Goal: Task Accomplishment & Management: Manage account settings

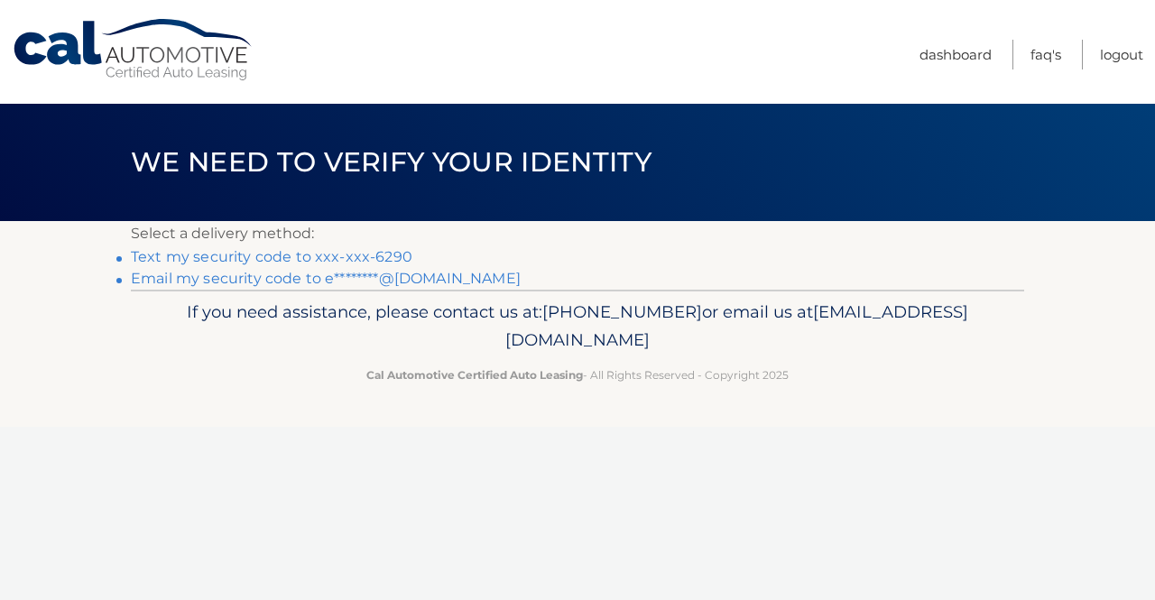
click at [253, 261] on link "Text my security code to xxx-xxx-6290" at bounding box center [271, 256] width 281 height 17
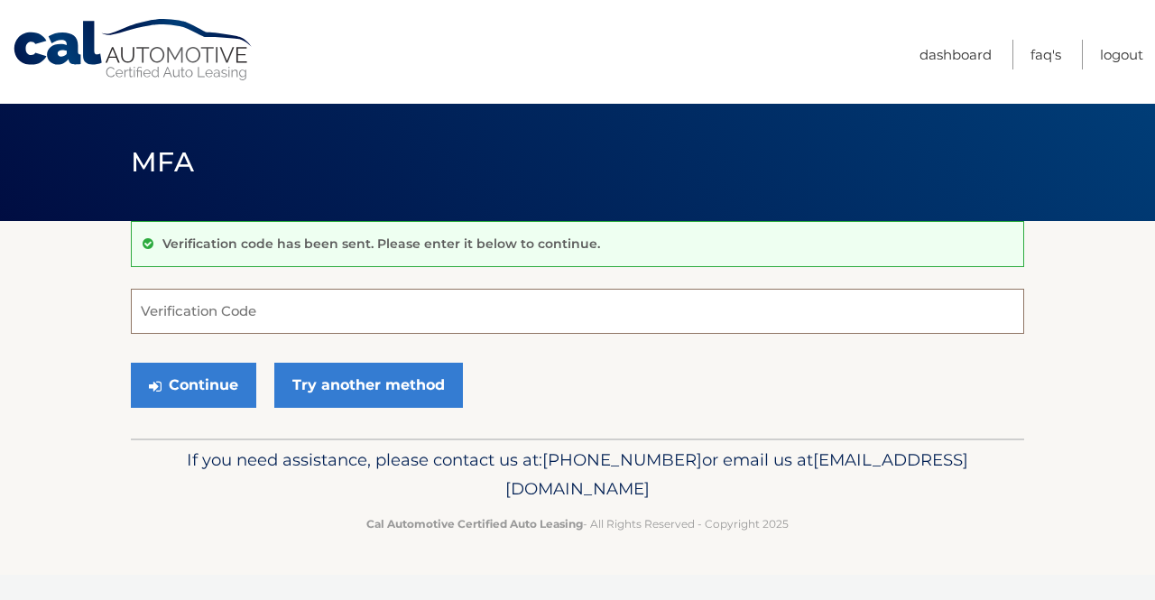
click at [180, 320] on input "Verification Code" at bounding box center [577, 311] width 893 height 45
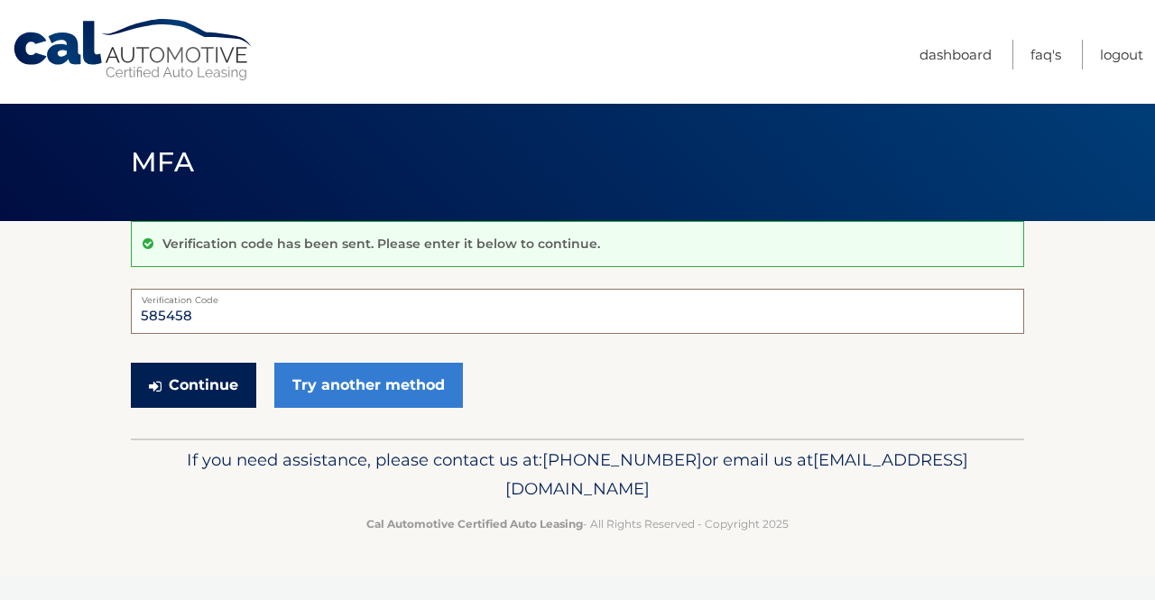
type input "585458"
click at [171, 375] on button "Continue" at bounding box center [193, 385] width 125 height 45
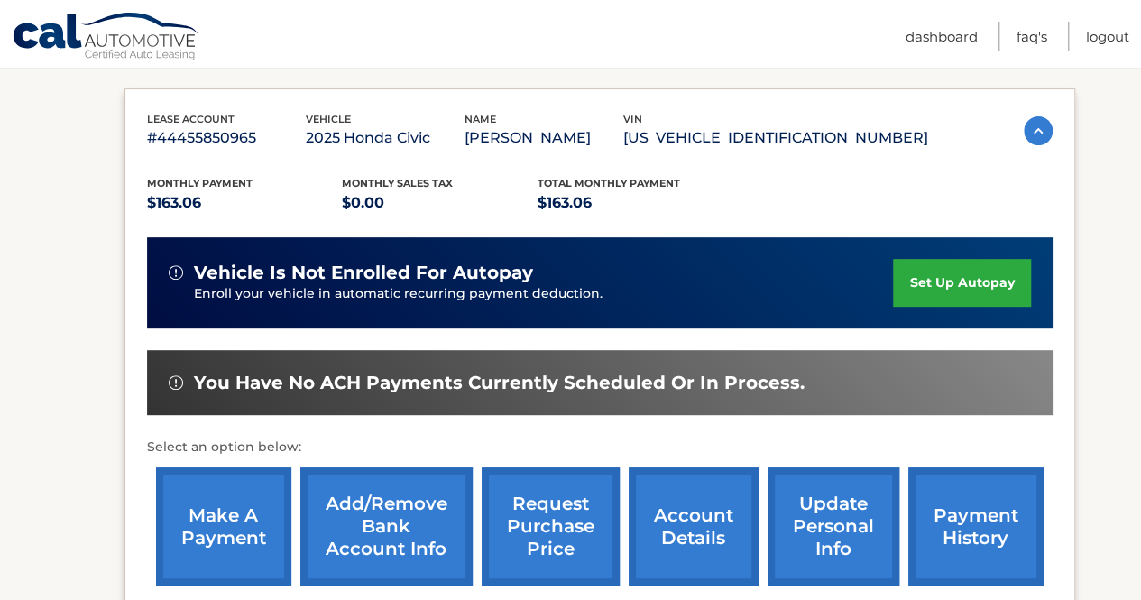
scroll to position [310, 0]
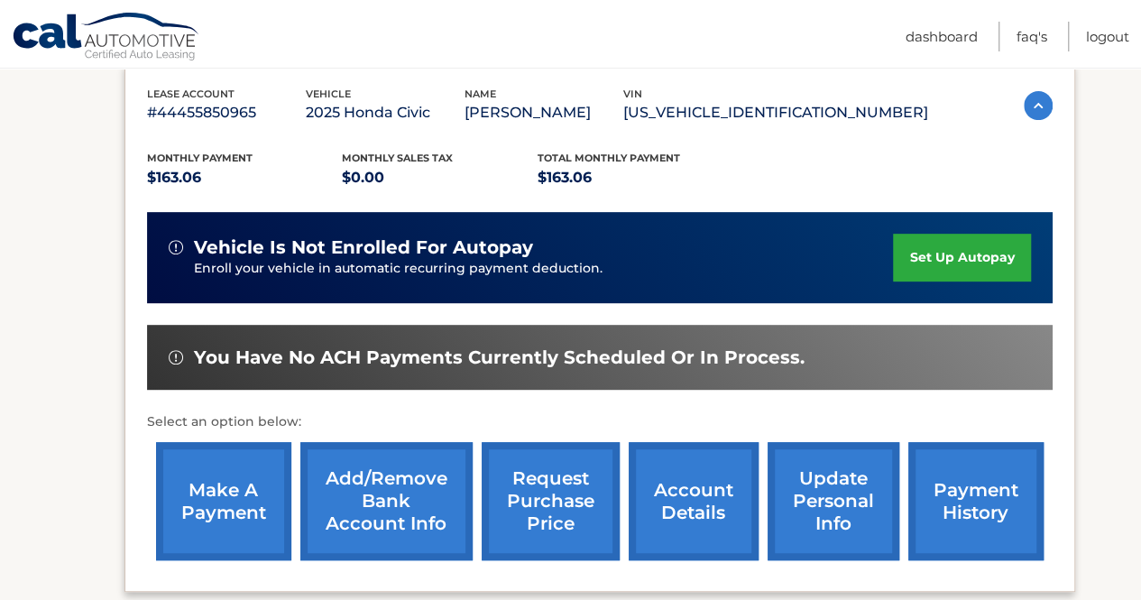
click at [197, 483] on link "make a payment" at bounding box center [223, 501] width 135 height 118
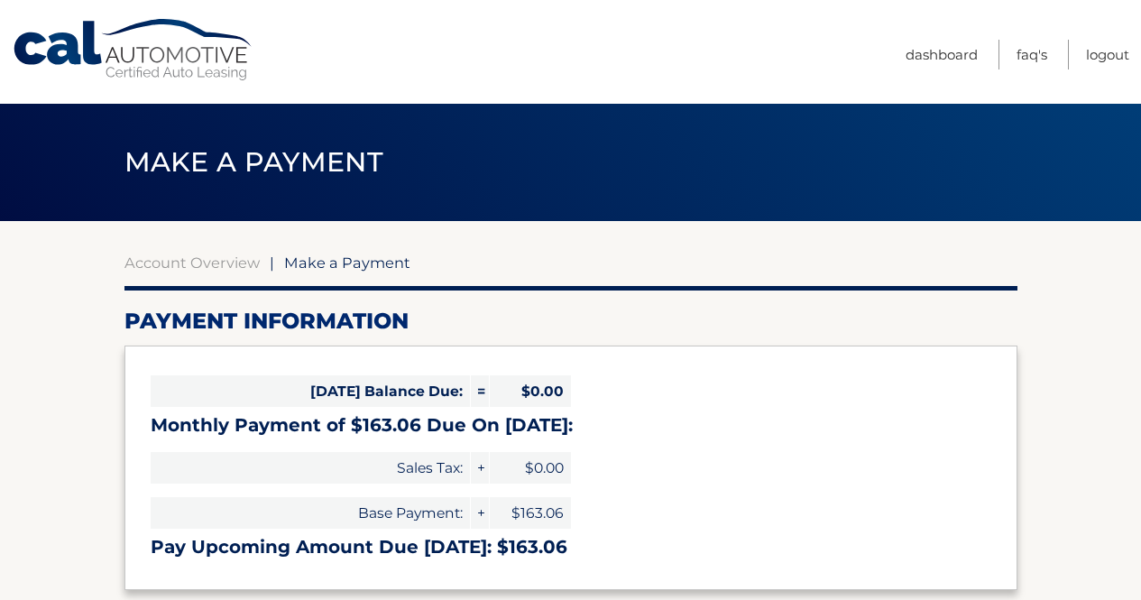
select select "YTg0Y2JkZDQtNDMxMC00NDY4LTk3N2ItMjU0NWQ2OTRiMzQx"
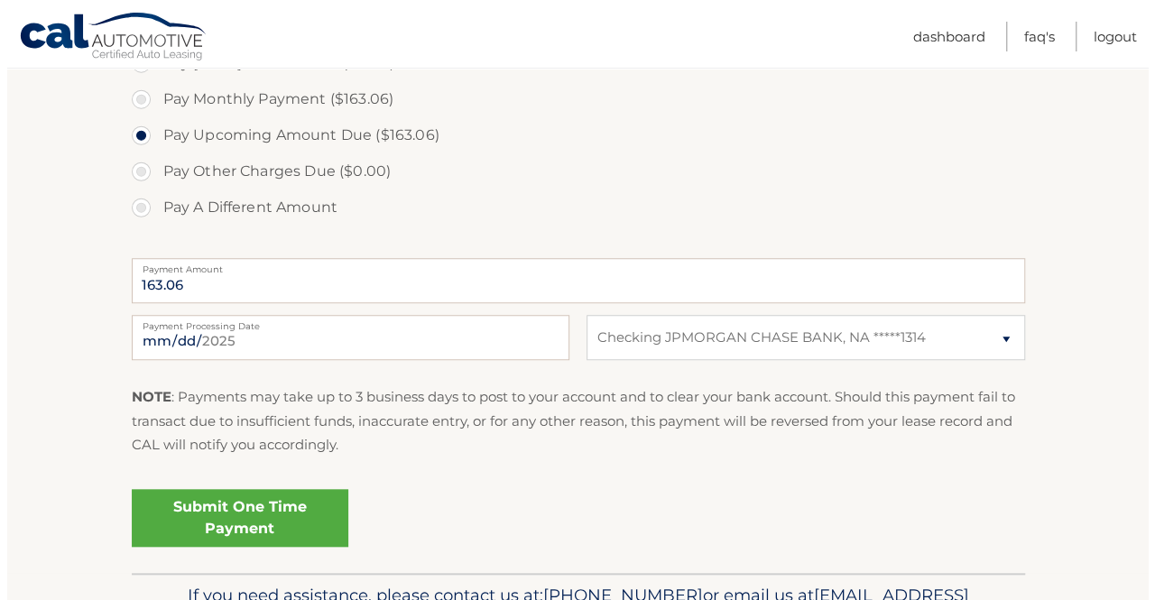
scroll to position [590, 0]
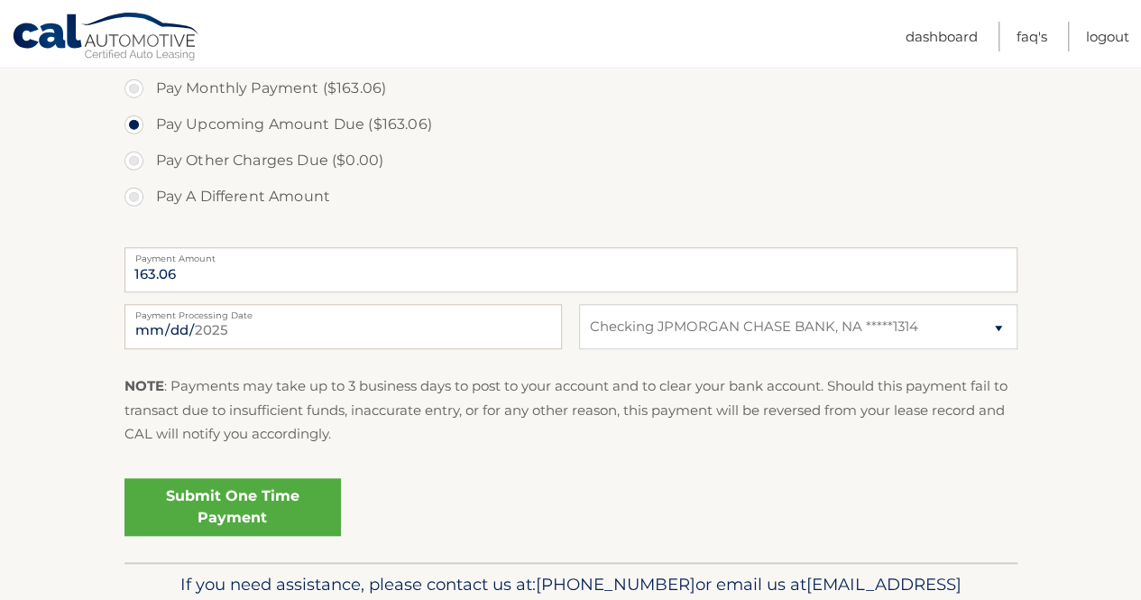
click at [220, 493] on link "Submit One Time Payment" at bounding box center [232, 507] width 217 height 58
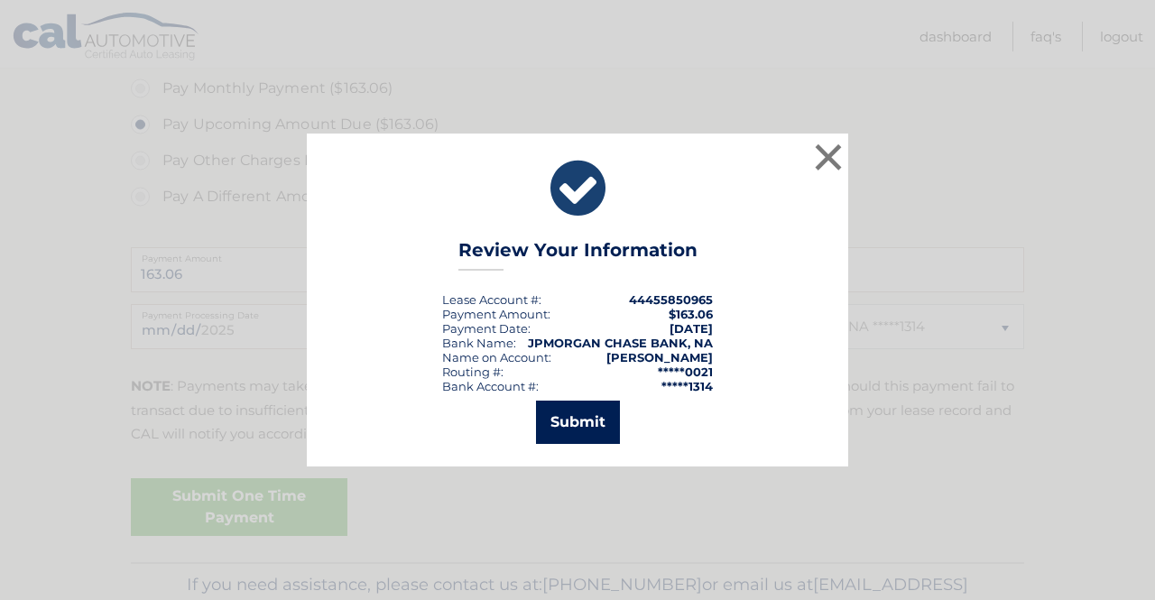
click at [575, 429] on button "Submit" at bounding box center [578, 422] width 84 height 43
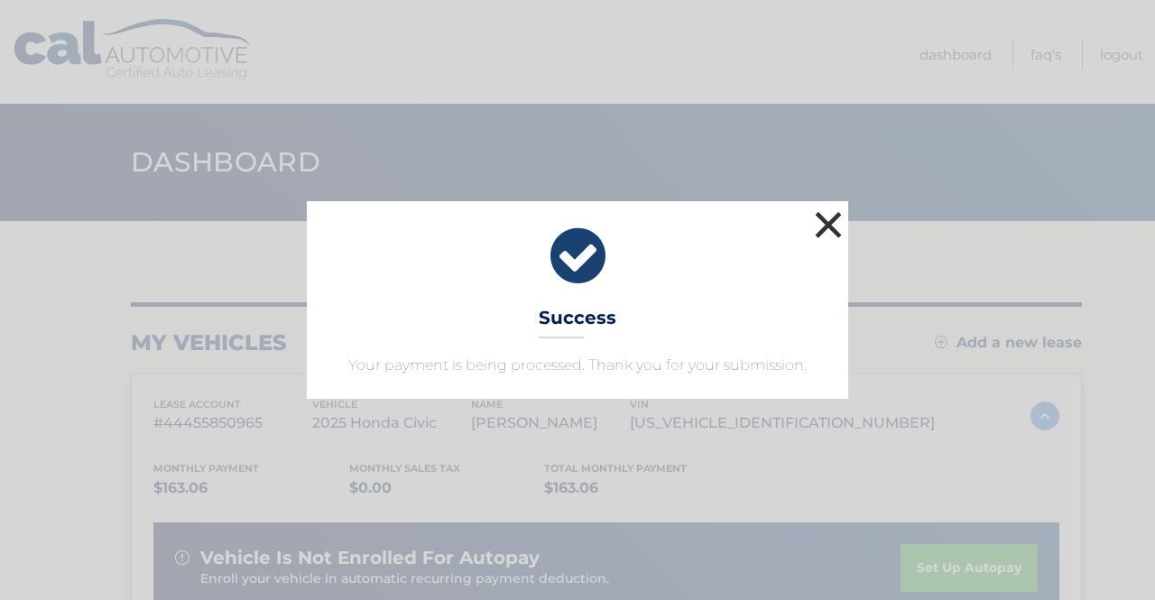
click at [835, 224] on button "×" at bounding box center [828, 225] width 36 height 36
